Goal: Check status: Check status

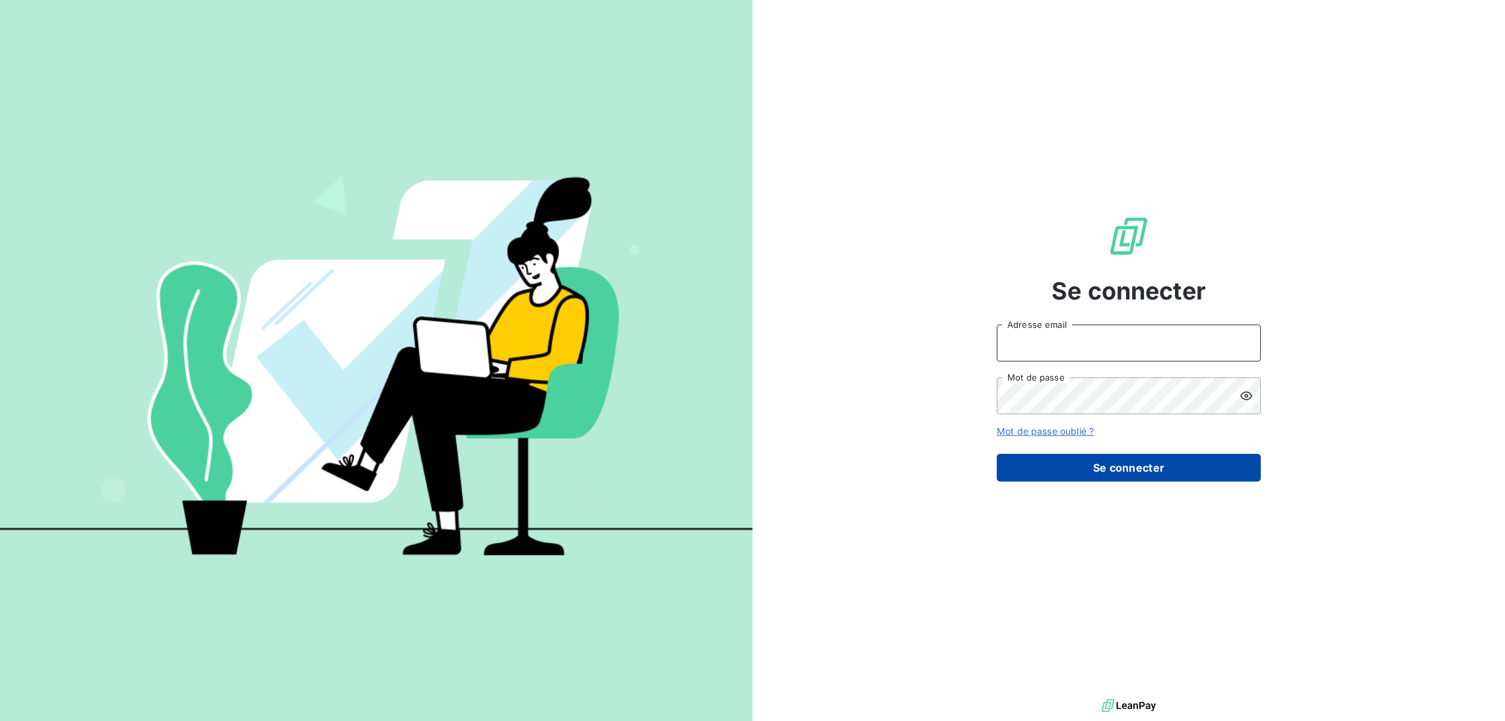
type input "[PERSON_NAME][EMAIL_ADDRESS][PERSON_NAME][DOMAIN_NAME]"
click at [1117, 461] on button "Se connecter" at bounding box center [1129, 468] width 264 height 28
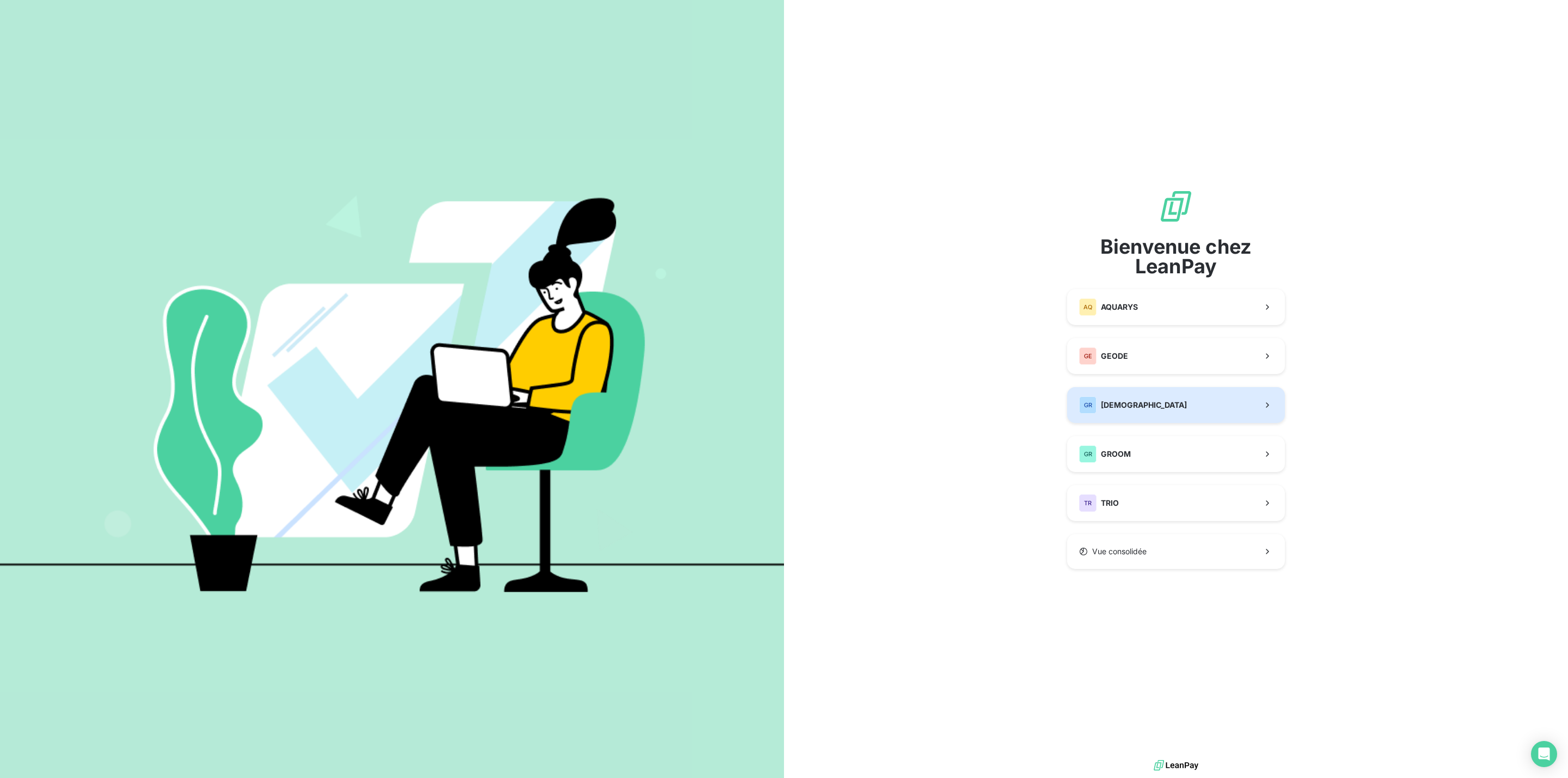
click at [1130, 407] on span "[DEMOGRAPHIC_DATA]" at bounding box center [1143, 404] width 86 height 11
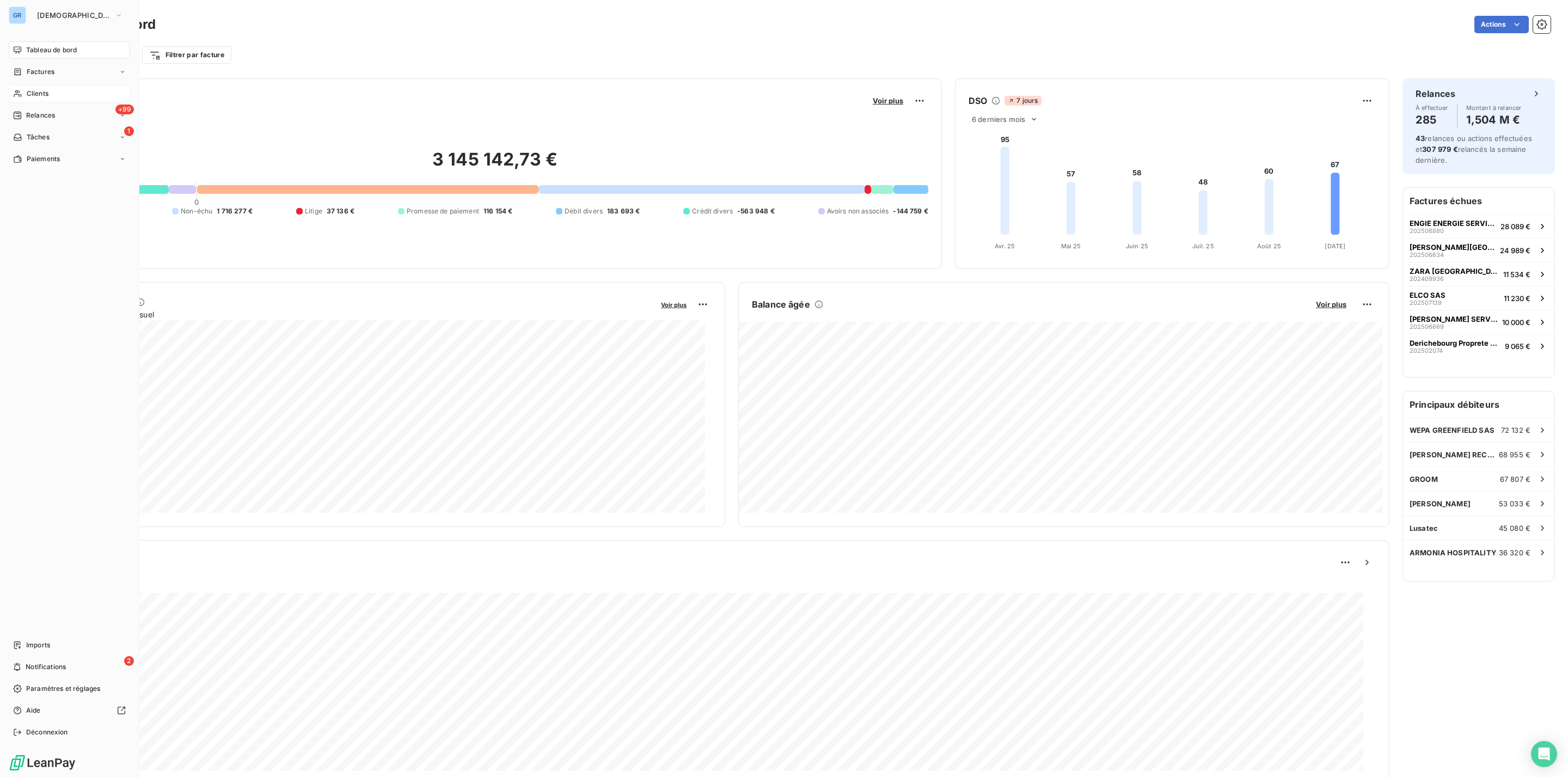
drag, startPoint x: 53, startPoint y: 93, endPoint x: 62, endPoint y: 93, distance: 9.0
click at [62, 93] on div "Clients" at bounding box center [69, 93] width 121 height 17
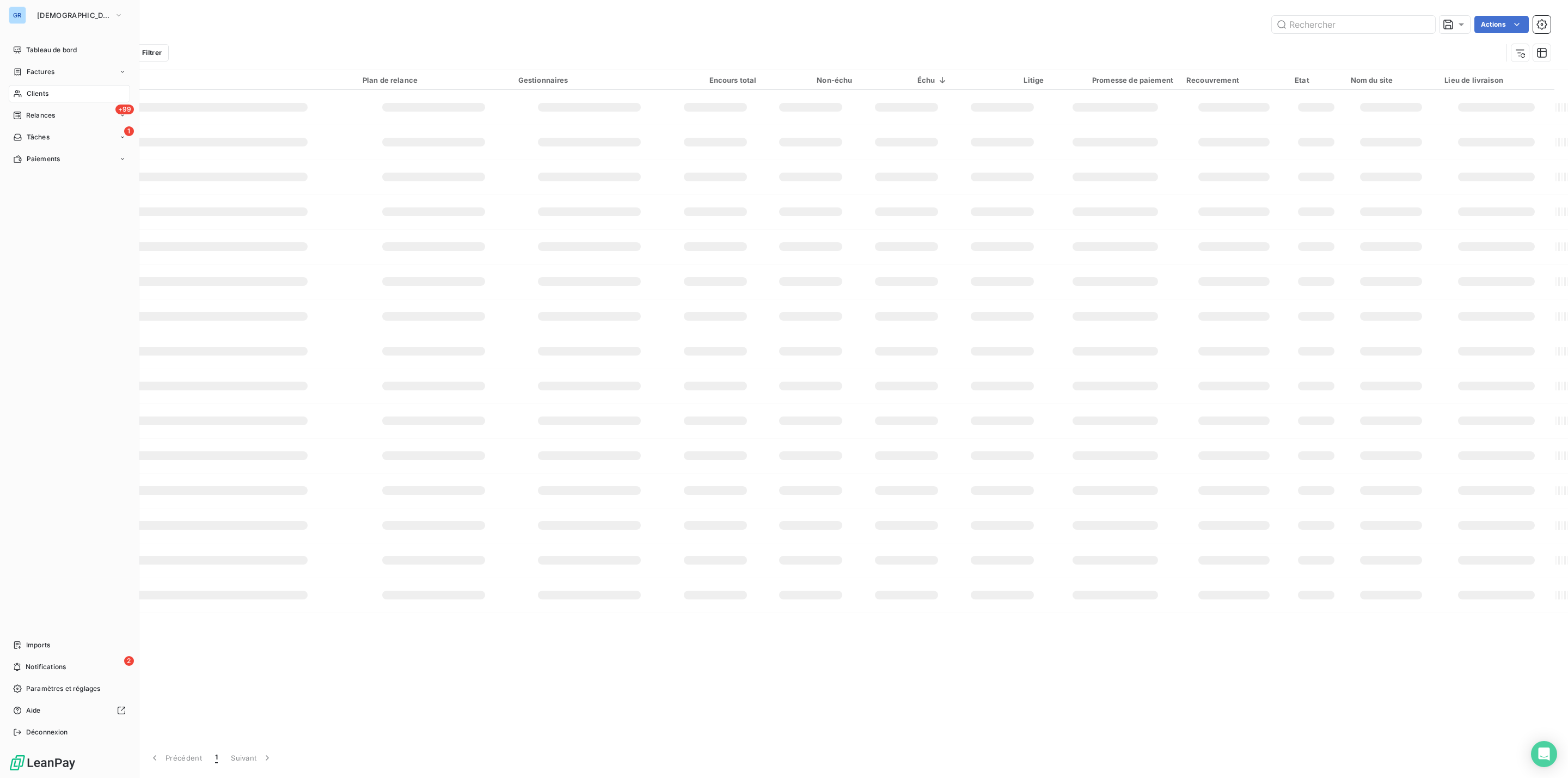
click at [89, 95] on div "Clients" at bounding box center [69, 93] width 121 height 17
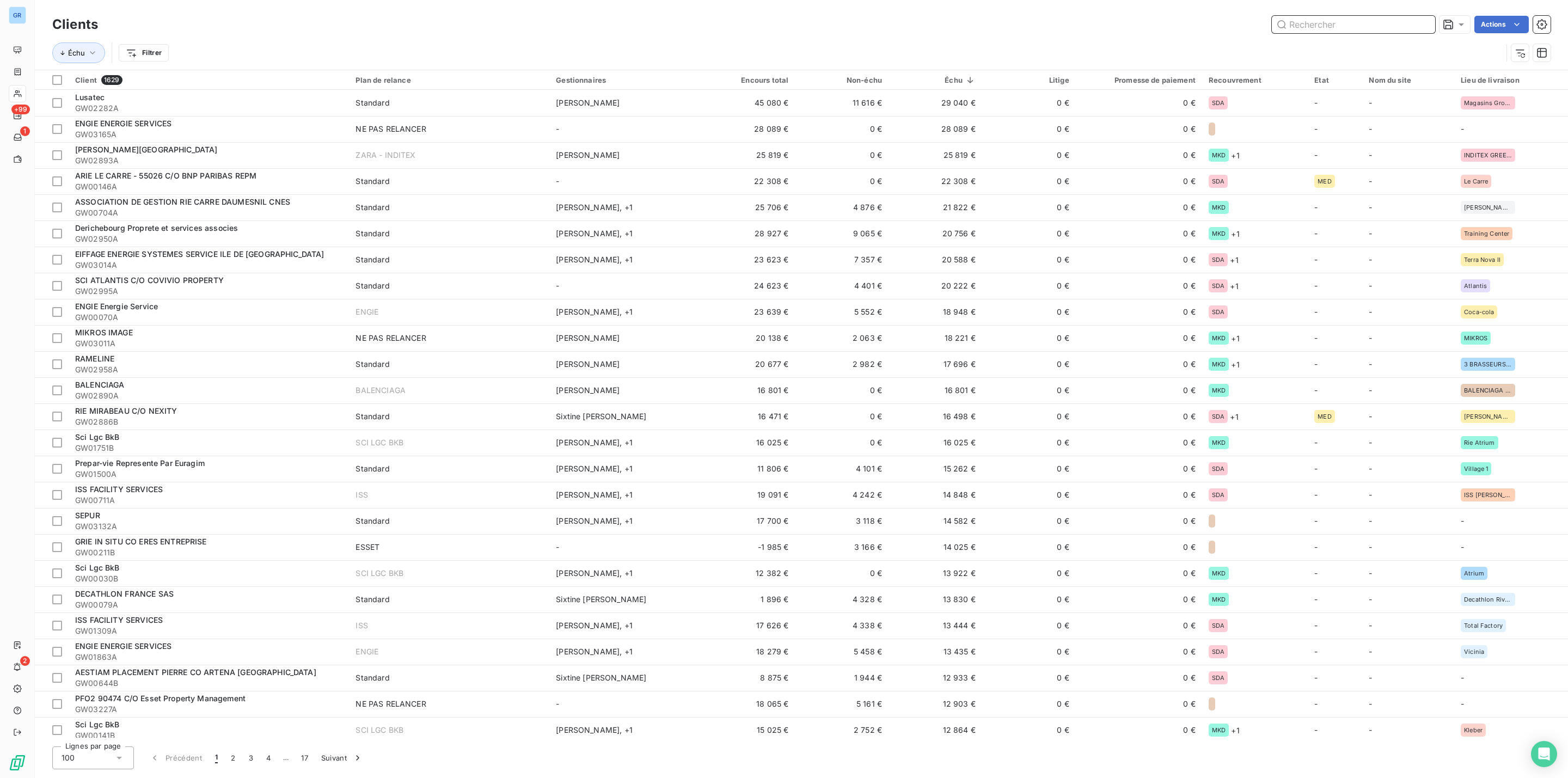
click at [1241, 26] on input "text" at bounding box center [1354, 24] width 163 height 17
paste input "GW00347"
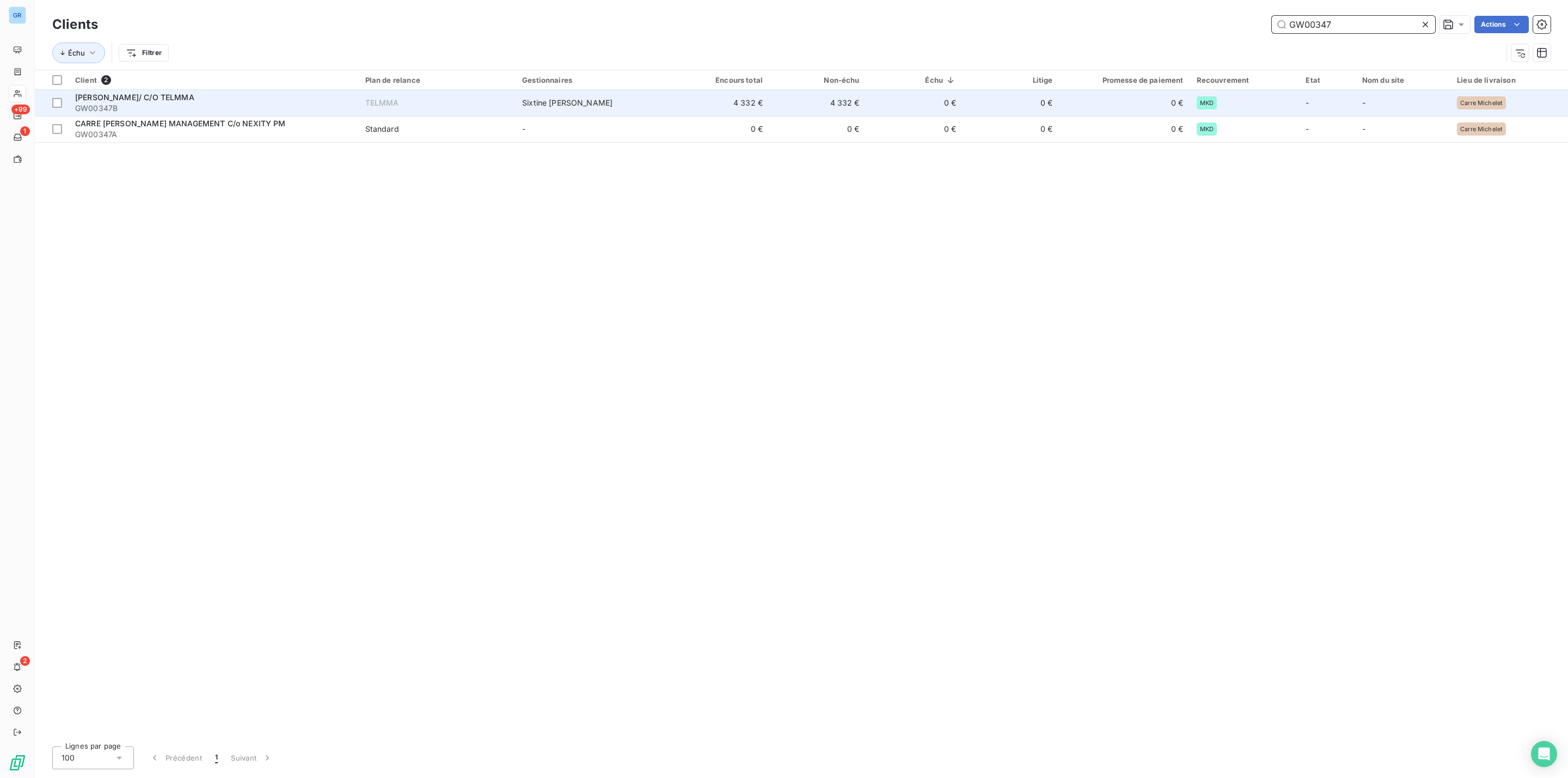
type input "GW00347"
click at [153, 93] on span "[PERSON_NAME]/ C/O TELMMA" at bounding box center [134, 97] width 120 height 9
click at [186, 103] on span "GW00347B" at bounding box center [214, 108] width 277 height 11
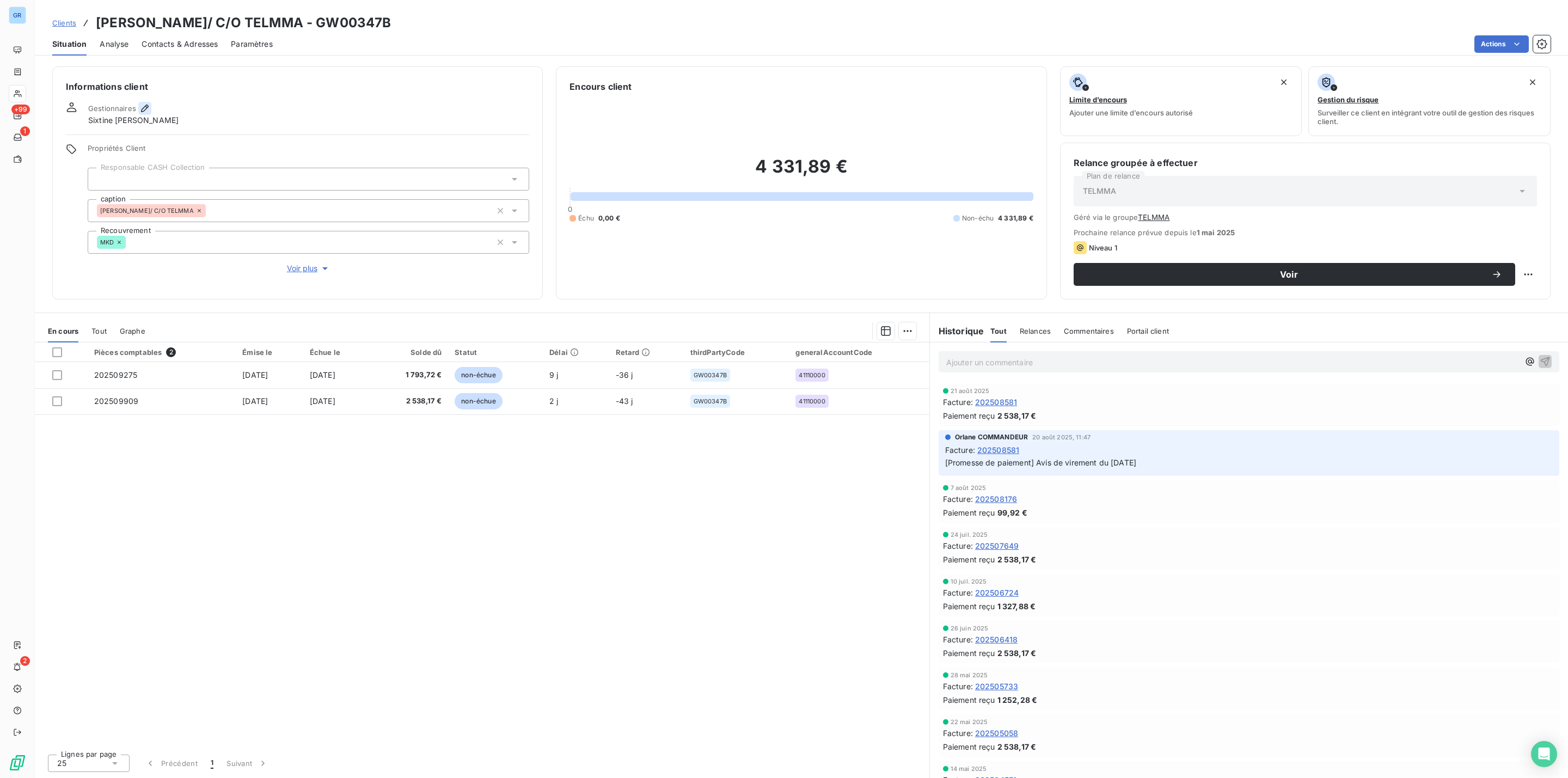
click at [141, 108] on icon "button" at bounding box center [144, 108] width 11 height 11
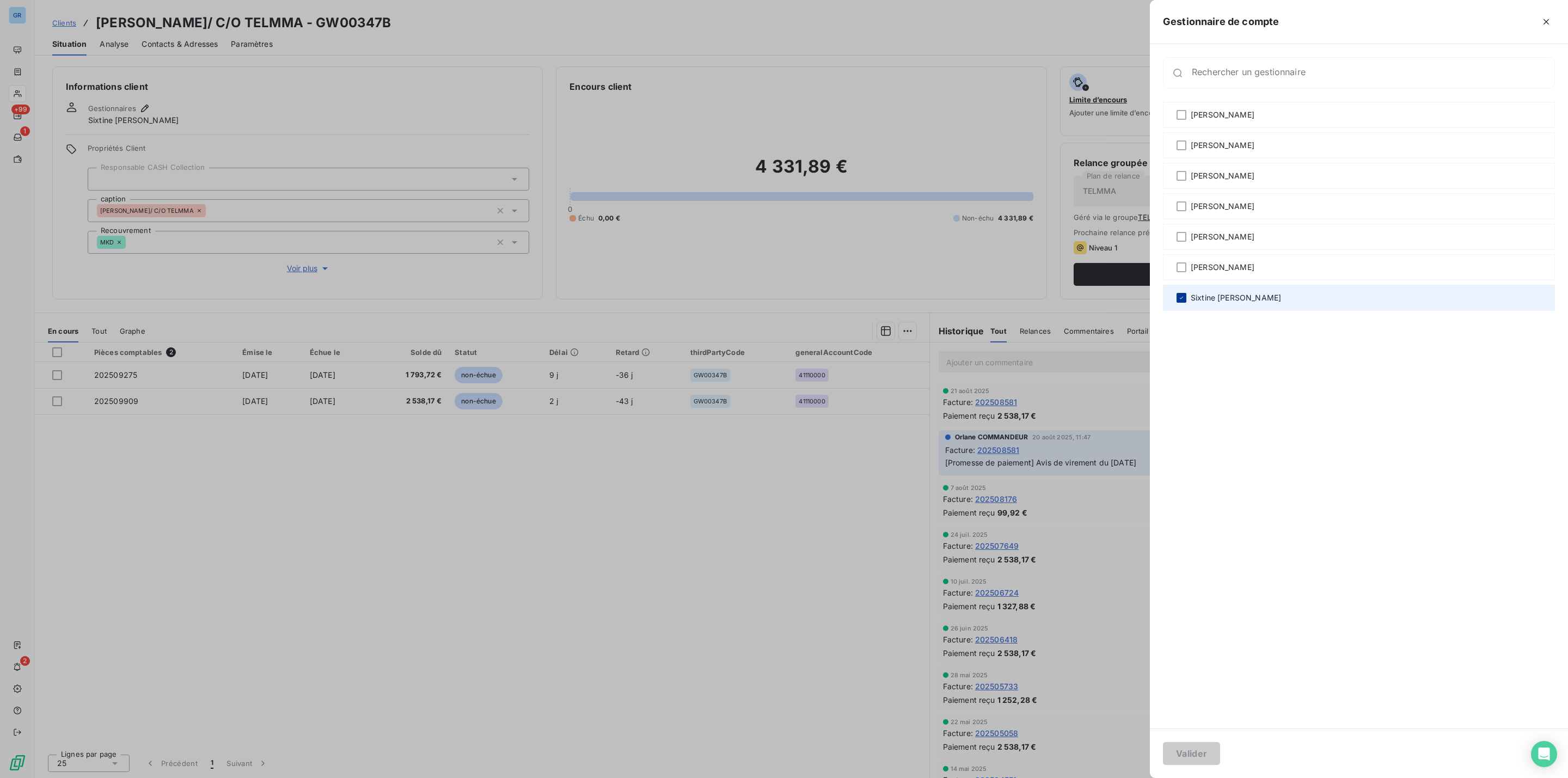
click at [1183, 293] on div at bounding box center [1181, 298] width 10 height 10
click at [1184, 265] on div at bounding box center [1181, 267] width 10 height 10
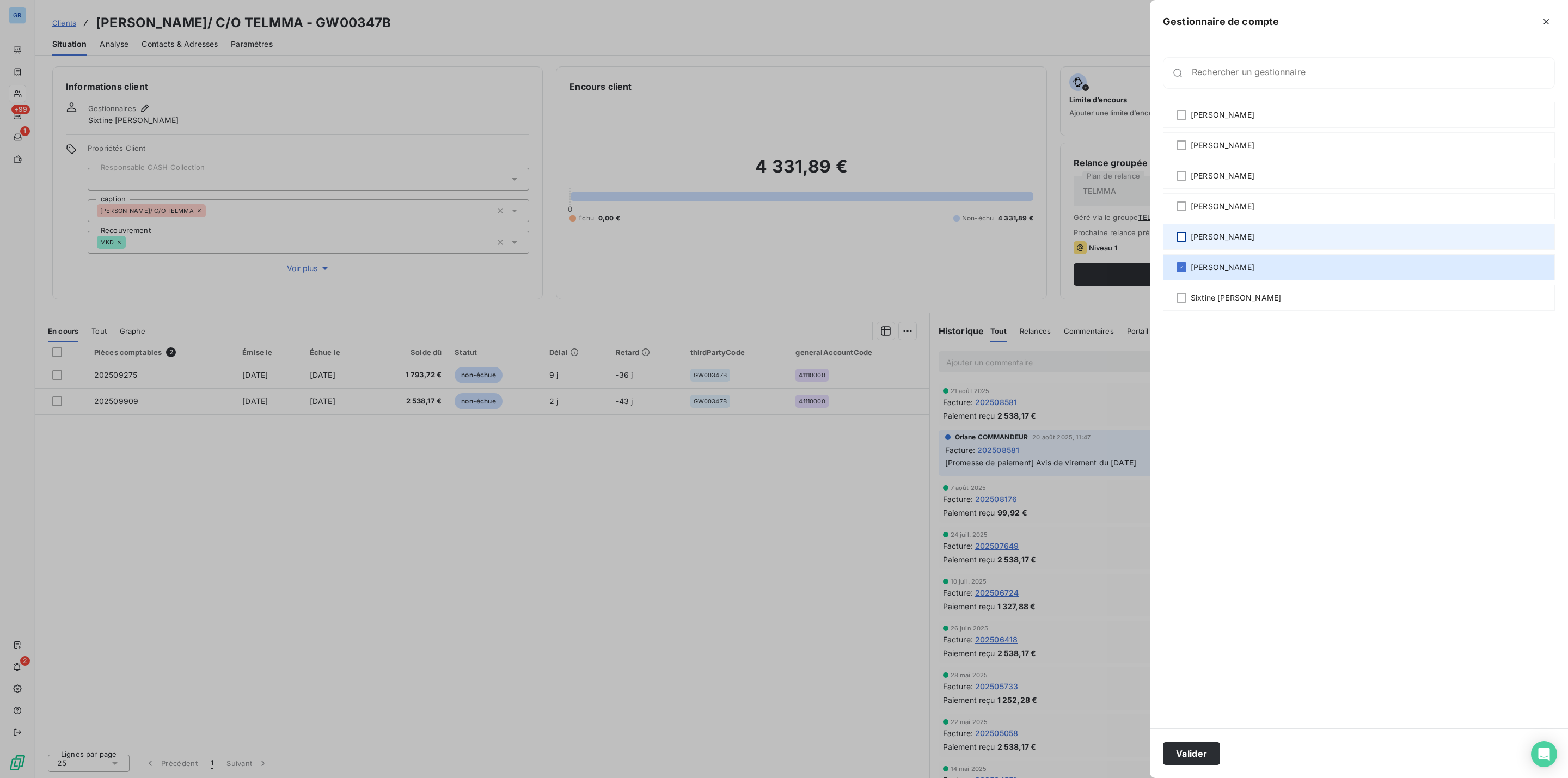
click at [1181, 232] on div at bounding box center [1181, 237] width 10 height 10
click at [1205, 595] on button "Valider" at bounding box center [1191, 754] width 57 height 23
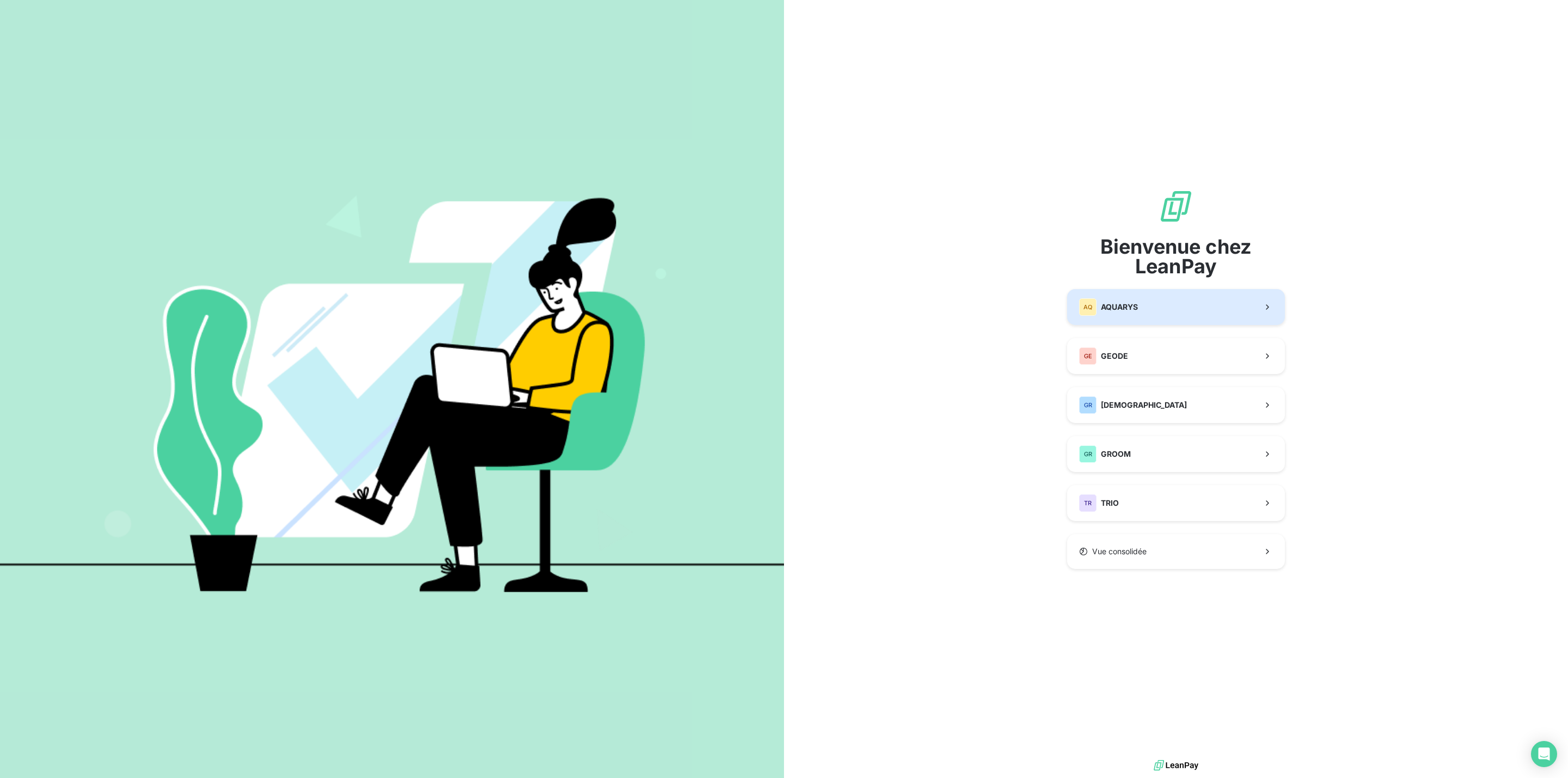
click at [1132, 311] on span "AQUARYS" at bounding box center [1118, 307] width 37 height 11
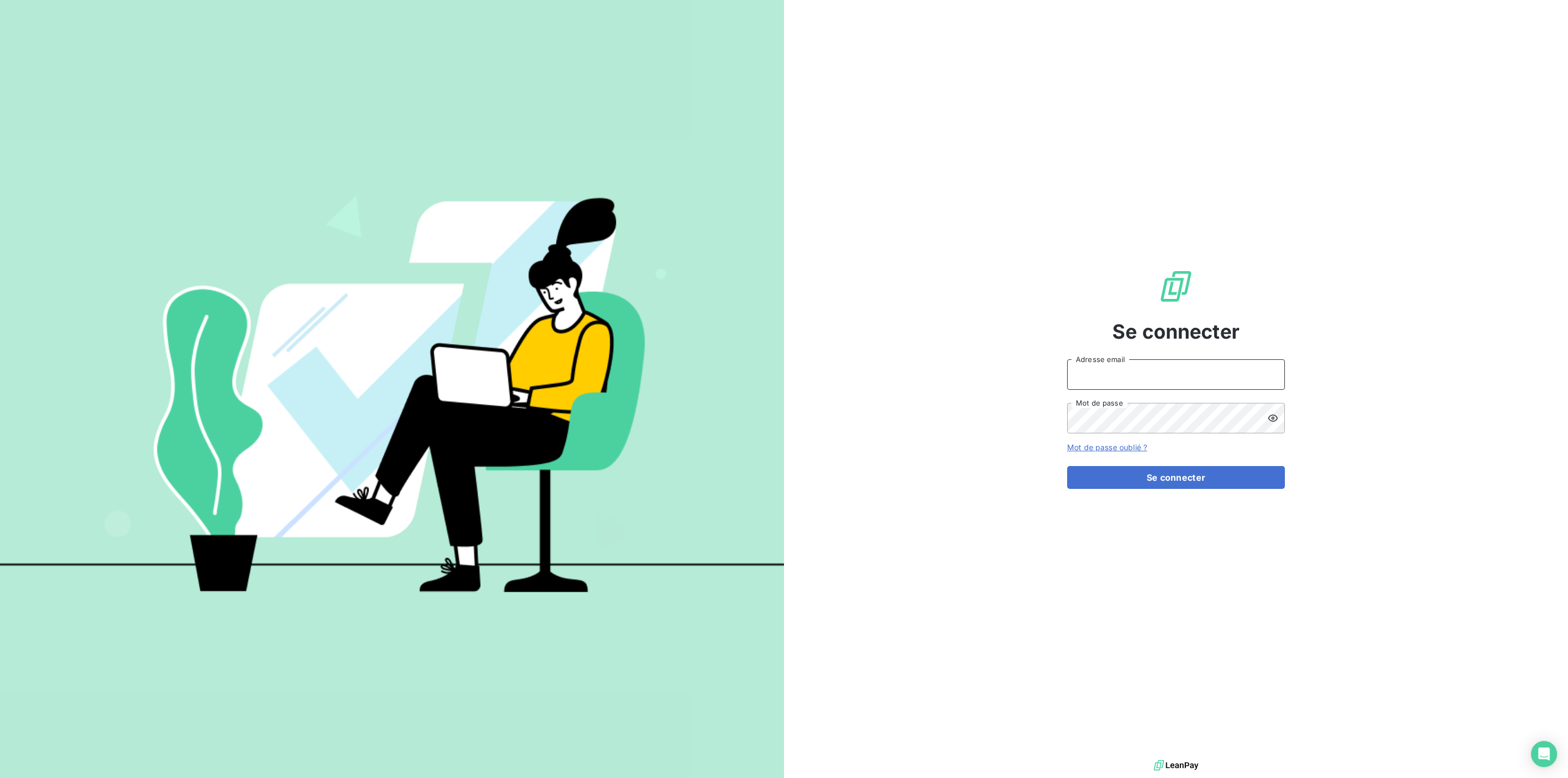
type input "mariama.diallo@ostreya.com"
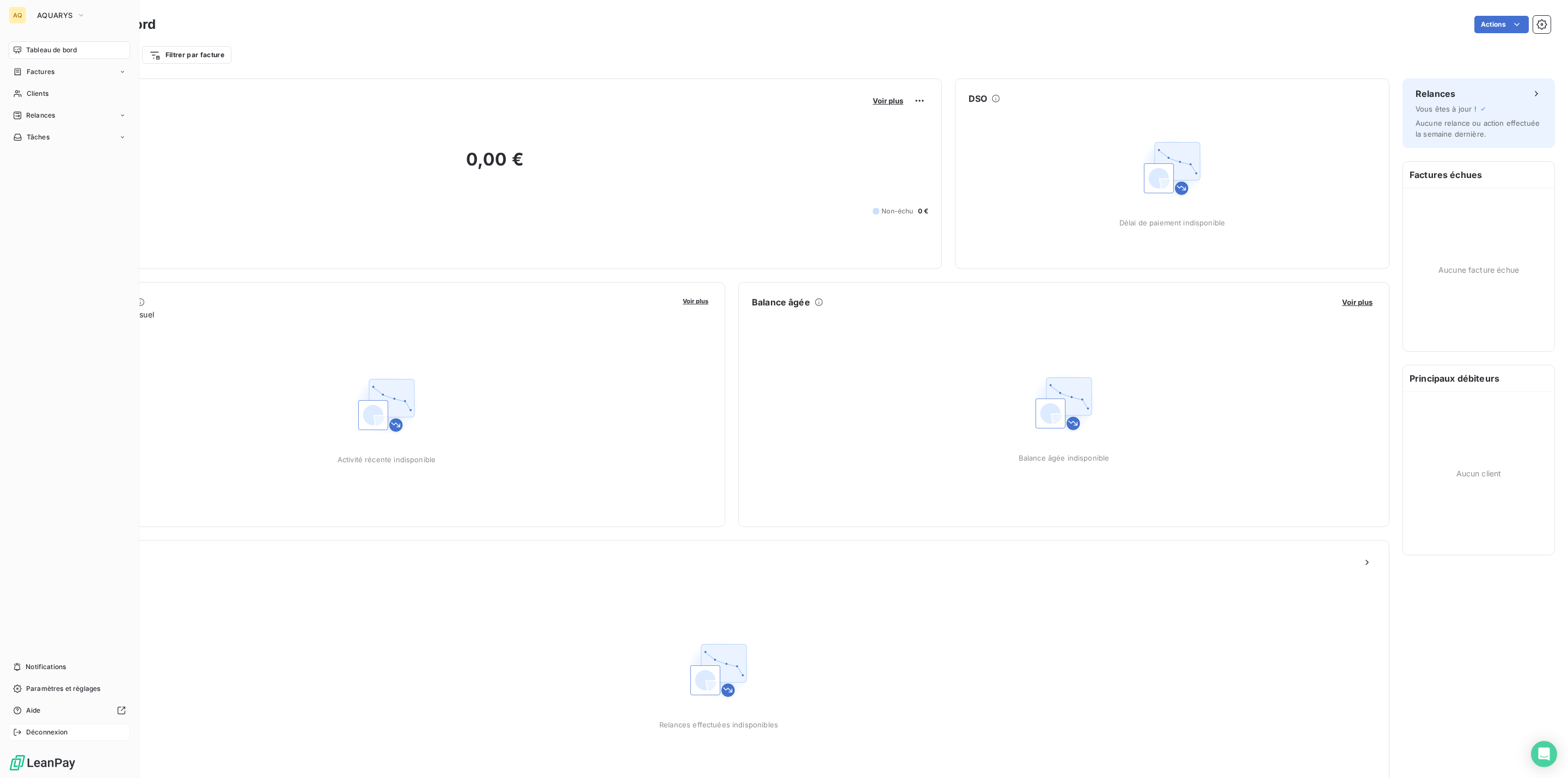
click at [53, 733] on span "Déconnexion" at bounding box center [47, 733] width 42 height 10
